Goal: Task Accomplishment & Management: Manage account settings

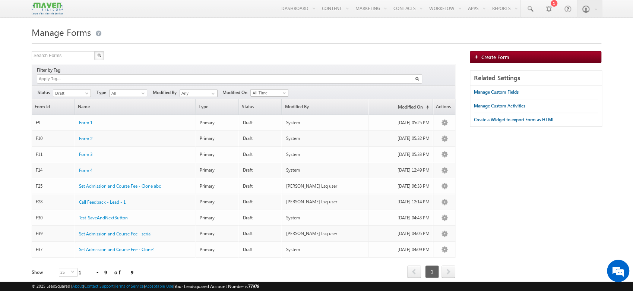
drag, startPoint x: 274, startPoint y: 290, endPoint x: 259, endPoint y: 288, distance: 15.8
click at [259, 288] on div "© 2025 LeadSquared | About | Contact Support | Terms of Service | Acceptable Us…" at bounding box center [317, 285] width 570 height 7
copy span "77978"
click at [320, 264] on div "Refresh first prev 1 next last 1 - 9 of 9" at bounding box center [244, 268] width 424 height 22
click at [66, 90] on span "Draft" at bounding box center [70, 93] width 35 height 7
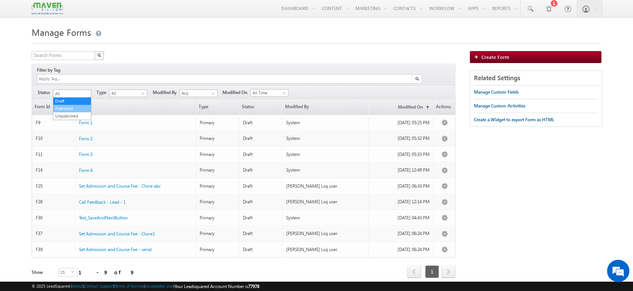
click at [68, 105] on link "Published" at bounding box center [72, 108] width 38 height 7
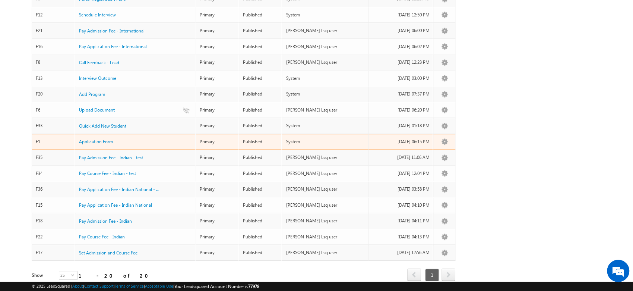
scroll to position [192, 0]
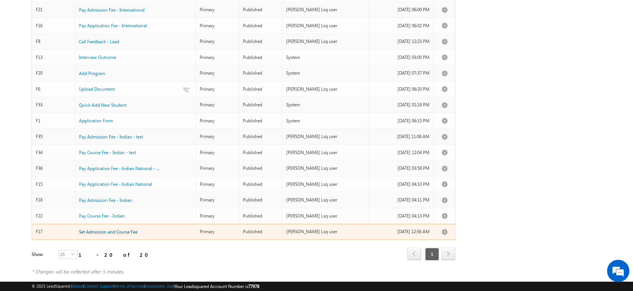
click at [102, 229] on span "Set Admission and Course Fee" at bounding box center [108, 232] width 59 height 6
